Goal: Book appointment/travel/reservation

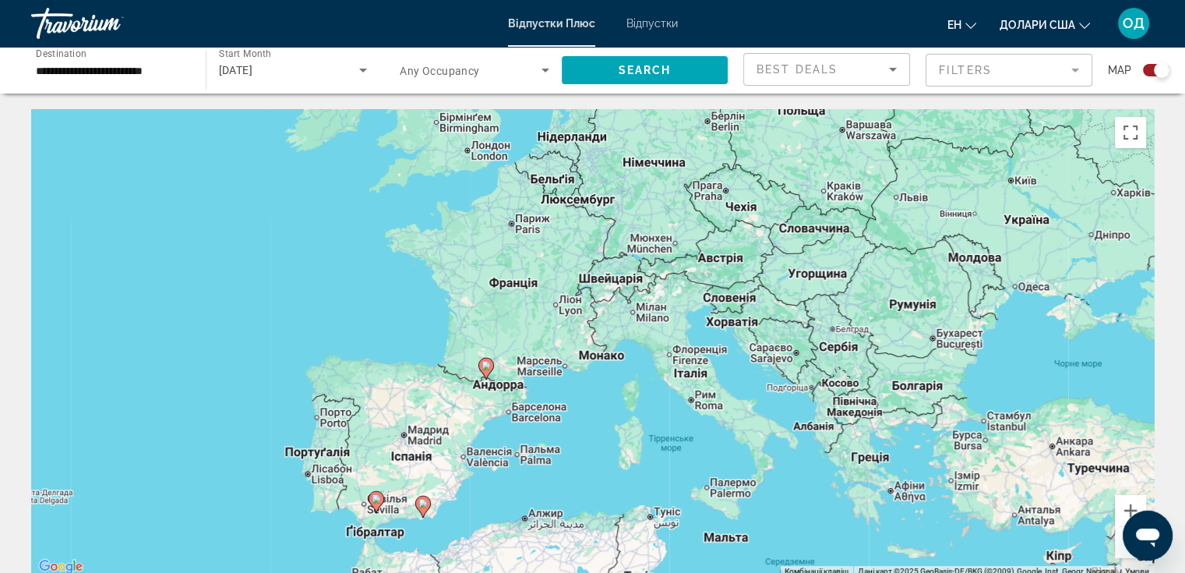
drag, startPoint x: 0, startPoint y: 0, endPoint x: 446, endPoint y: 542, distance: 702.3
click at [446, 542] on div "Увімкніть режим перетягування за допомогою клавіатури, натиснувши Alt + Enter. …" at bounding box center [592, 342] width 1123 height 467
click at [135, 72] on input "**********" at bounding box center [111, 71] width 150 height 19
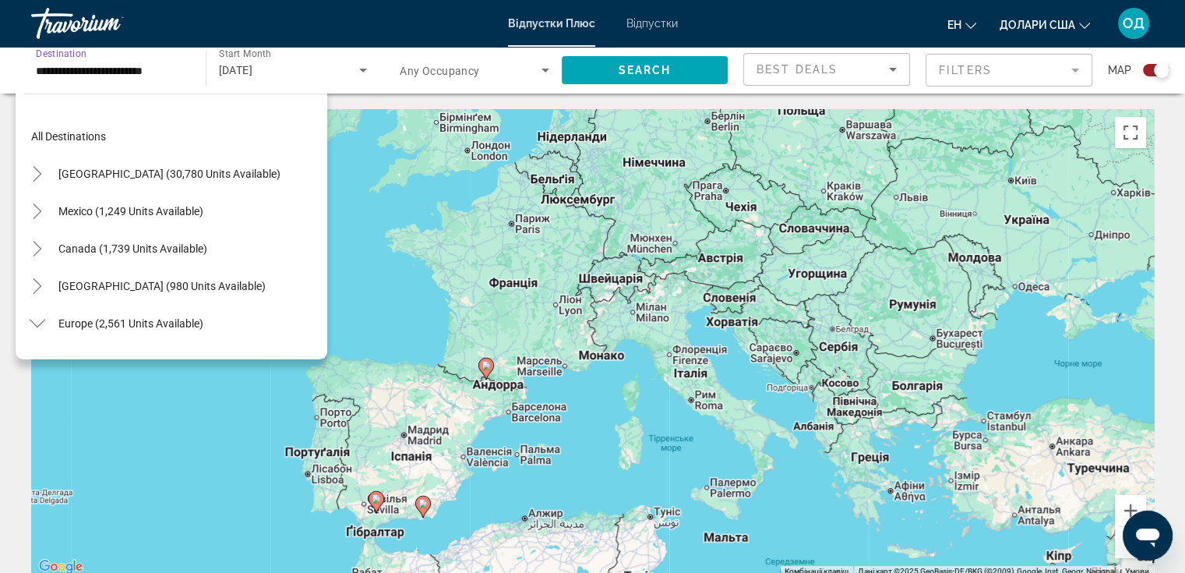
scroll to position [579, 0]
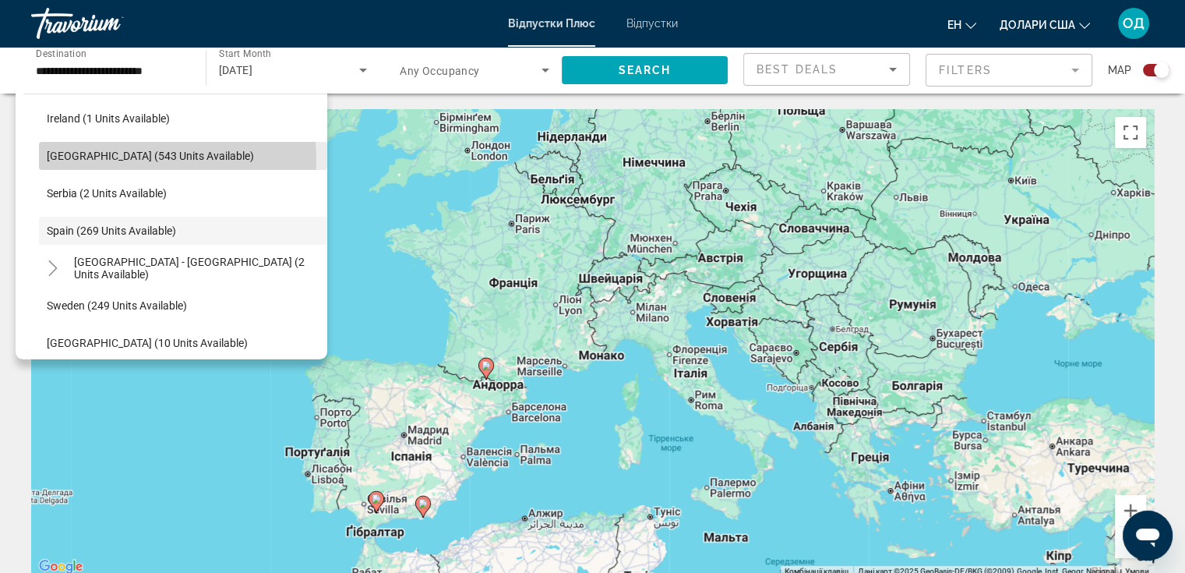
click at [126, 159] on span "[GEOGRAPHIC_DATA] (543 units available)" at bounding box center [150, 156] width 207 height 12
type input "**********"
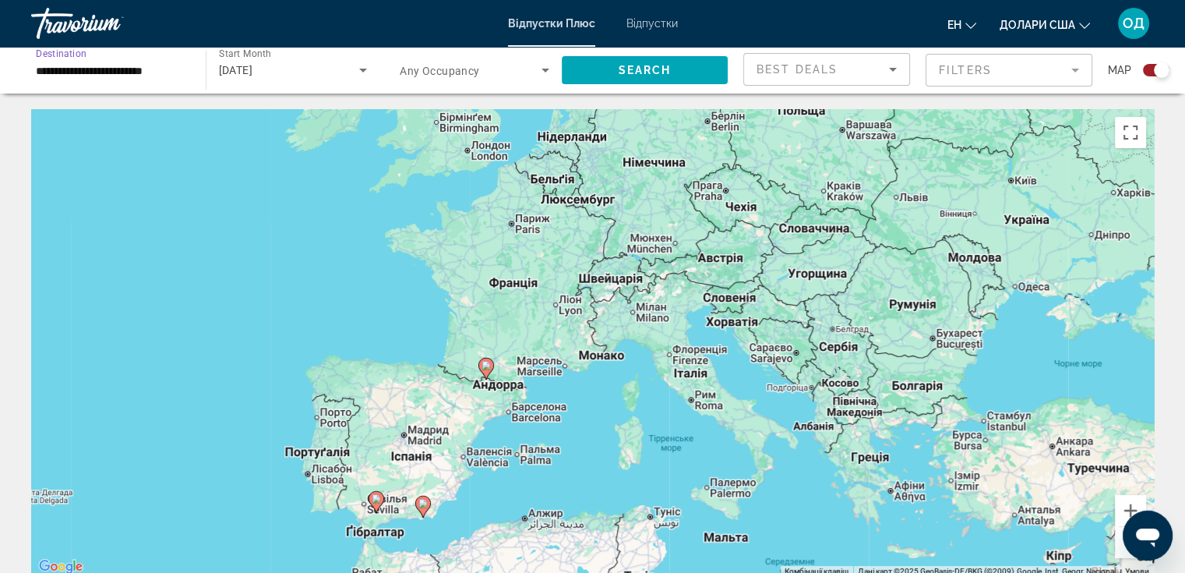
click at [307, 69] on div "[DATE]" at bounding box center [289, 70] width 141 height 19
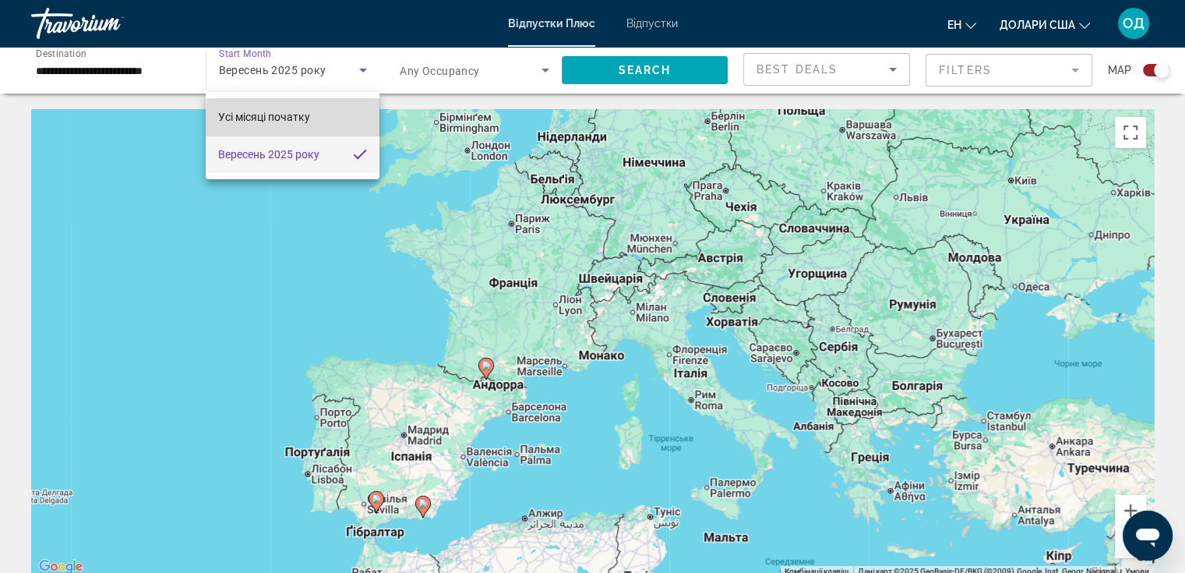
click at [296, 123] on font "Усі місяці початку" at bounding box center [264, 117] width 92 height 12
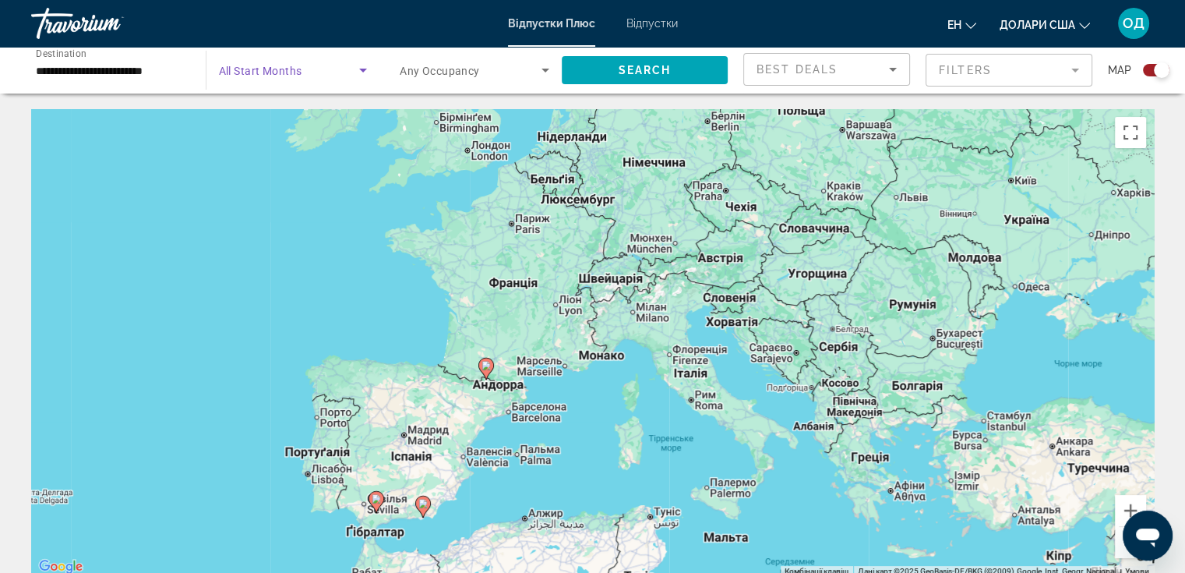
click at [359, 69] on icon "Search widget" at bounding box center [363, 70] width 19 height 19
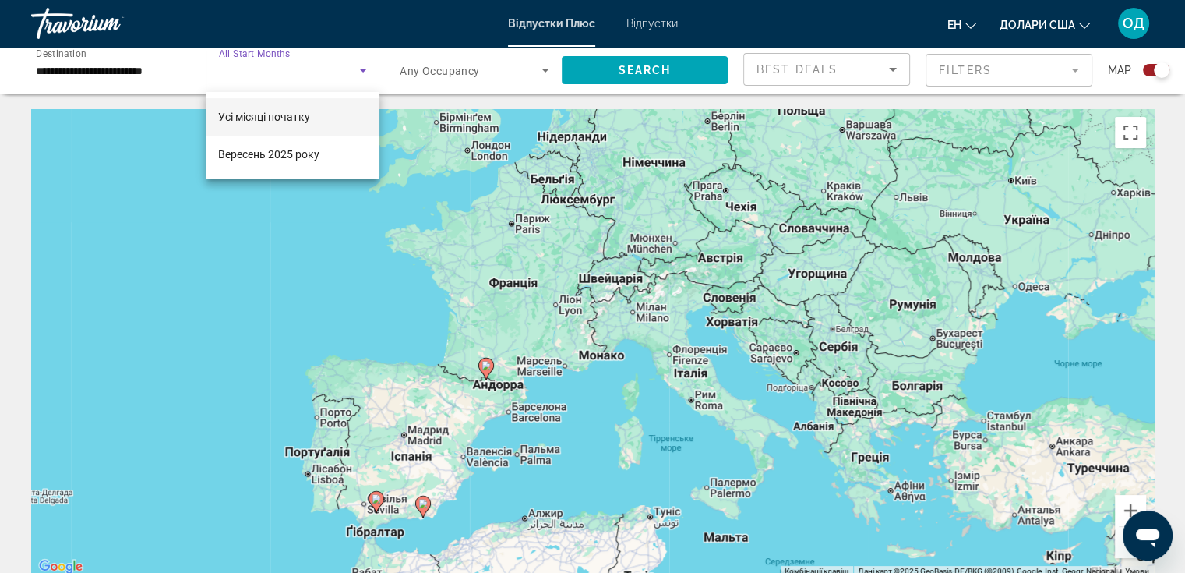
click at [274, 121] on font "Усі місяці початку" at bounding box center [264, 117] width 92 height 12
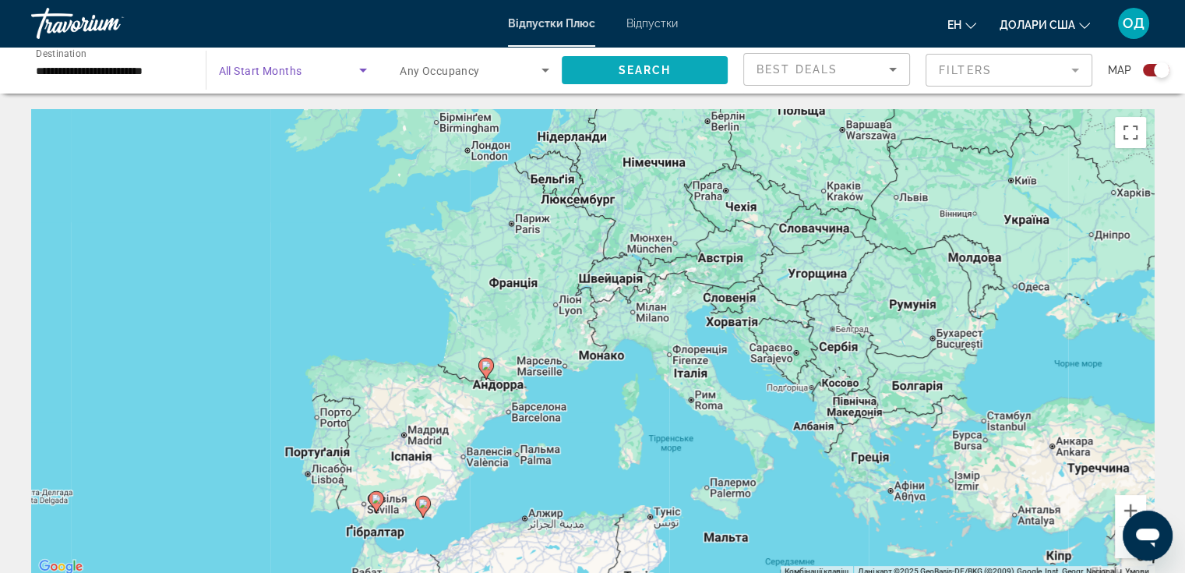
click at [623, 62] on span "Search widget" at bounding box center [645, 69] width 167 height 37
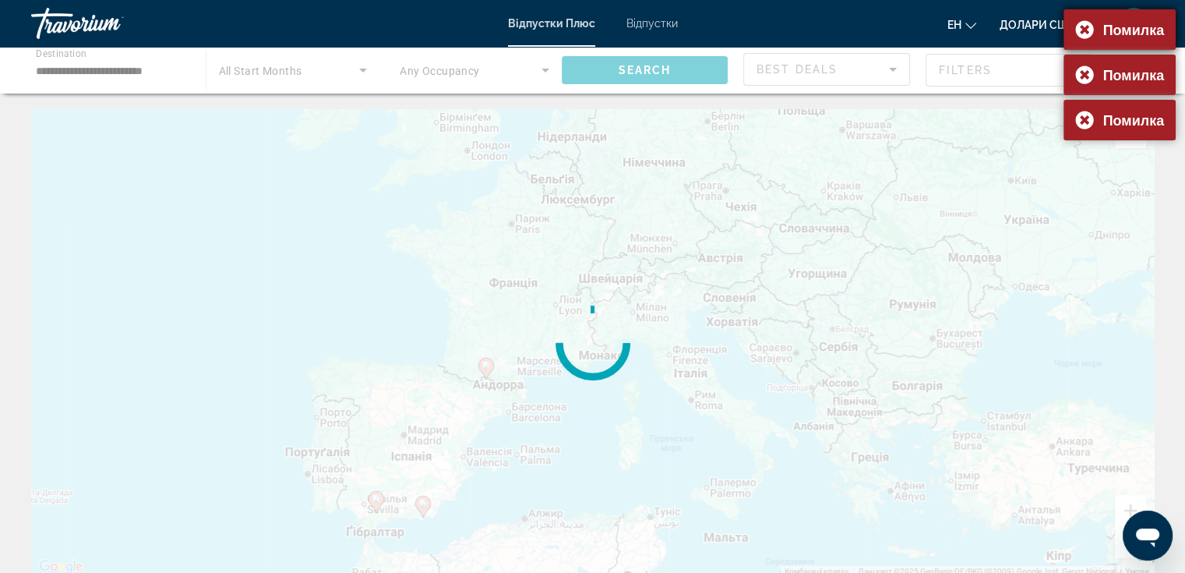
click at [1083, 29] on div "Помилка" at bounding box center [1119, 29] width 112 height 41
click at [1085, 30] on div "Помилка" at bounding box center [1119, 29] width 112 height 41
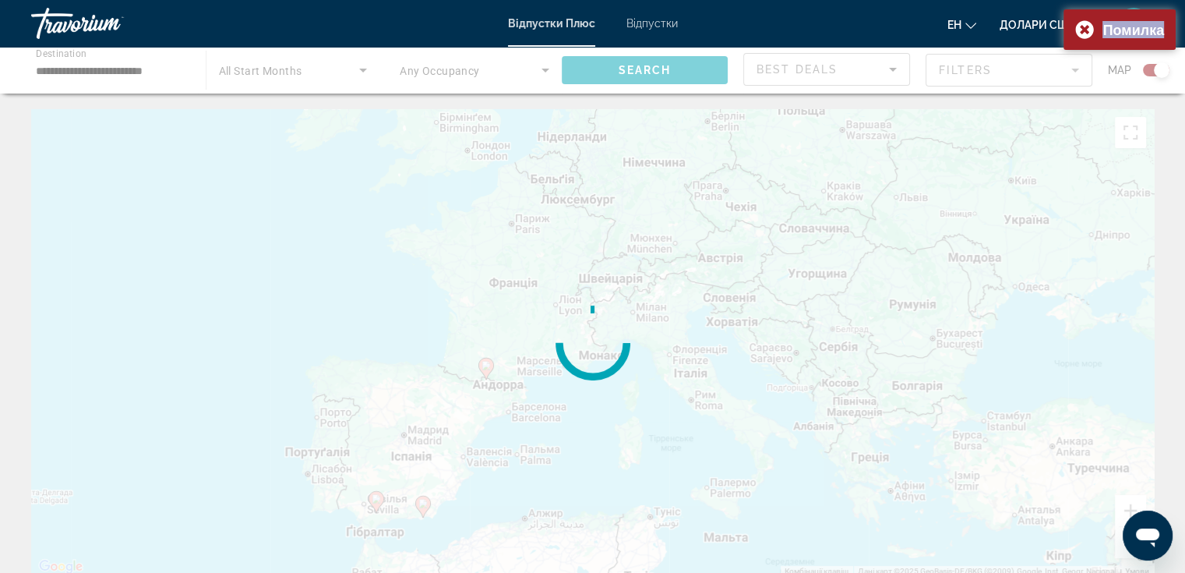
click at [1085, 30] on div "Помилка" at bounding box center [1119, 29] width 112 height 41
